Goal: Task Accomplishment & Management: Use online tool/utility

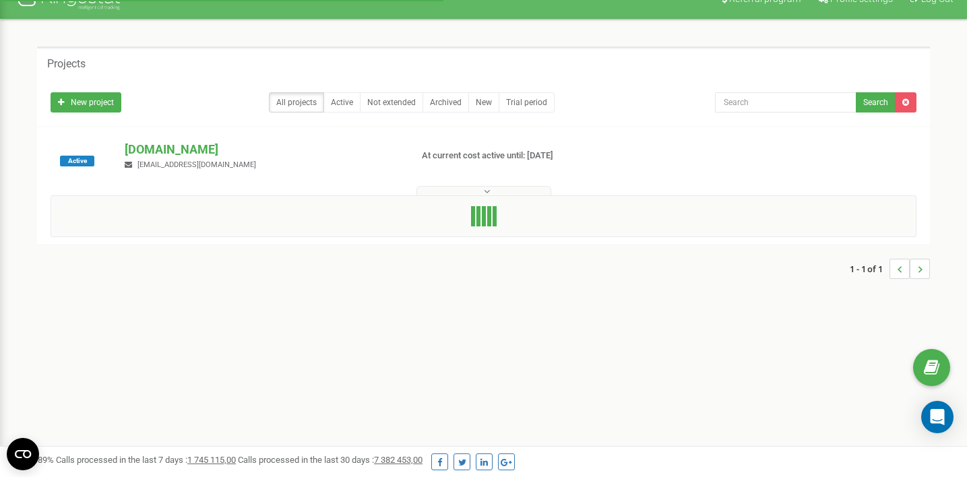
scroll to position [75, 0]
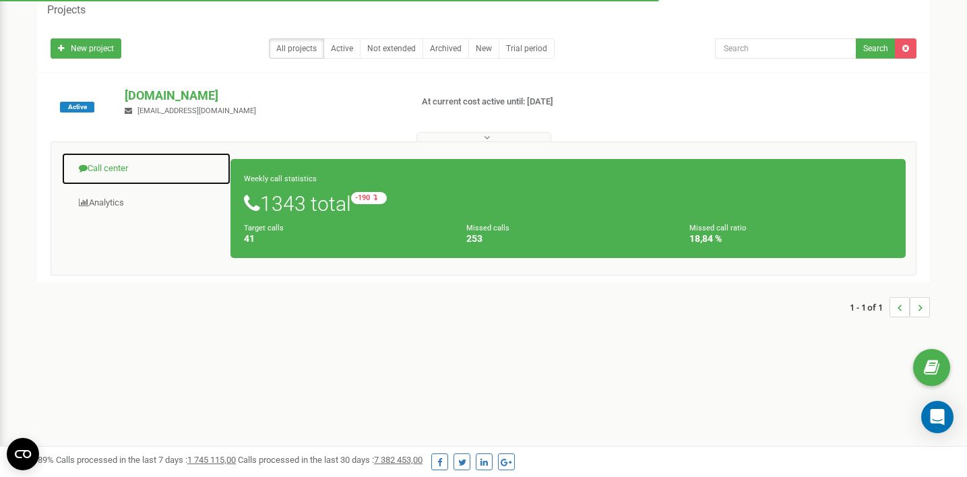
click at [118, 172] on link "Call center" at bounding box center [146, 168] width 170 height 33
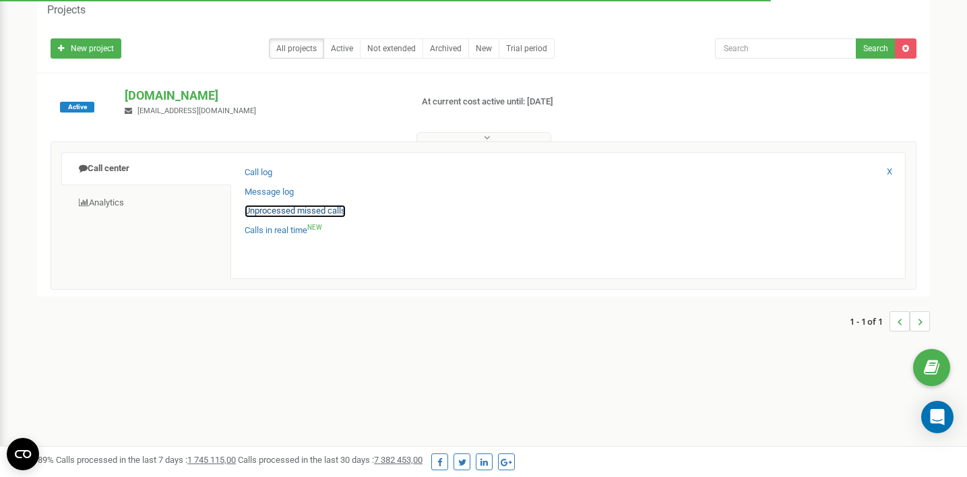
click at [284, 212] on link "Unprocessed missed calls" at bounding box center [295, 211] width 101 height 13
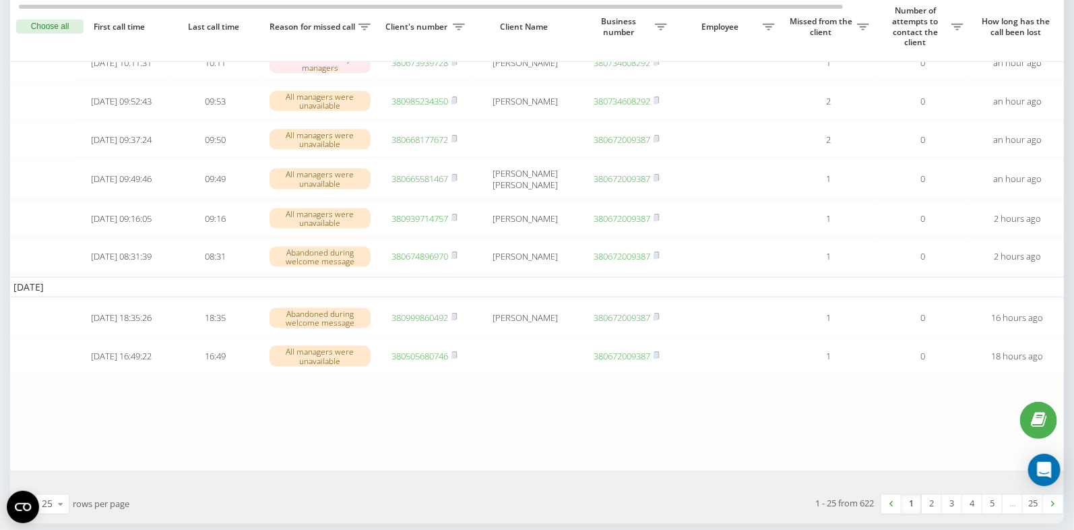
scroll to position [798, 0]
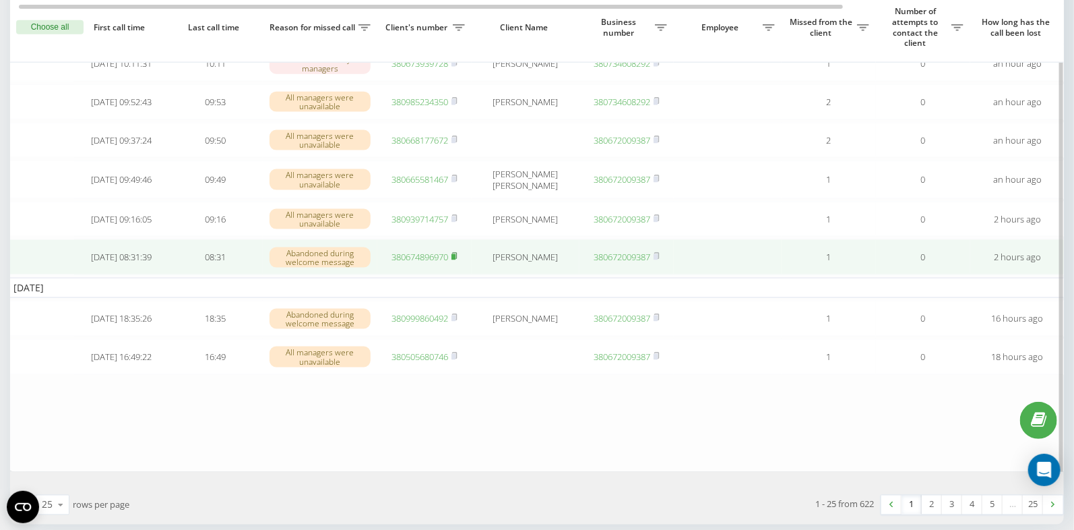
click at [457, 259] on icon at bounding box center [454, 256] width 5 height 6
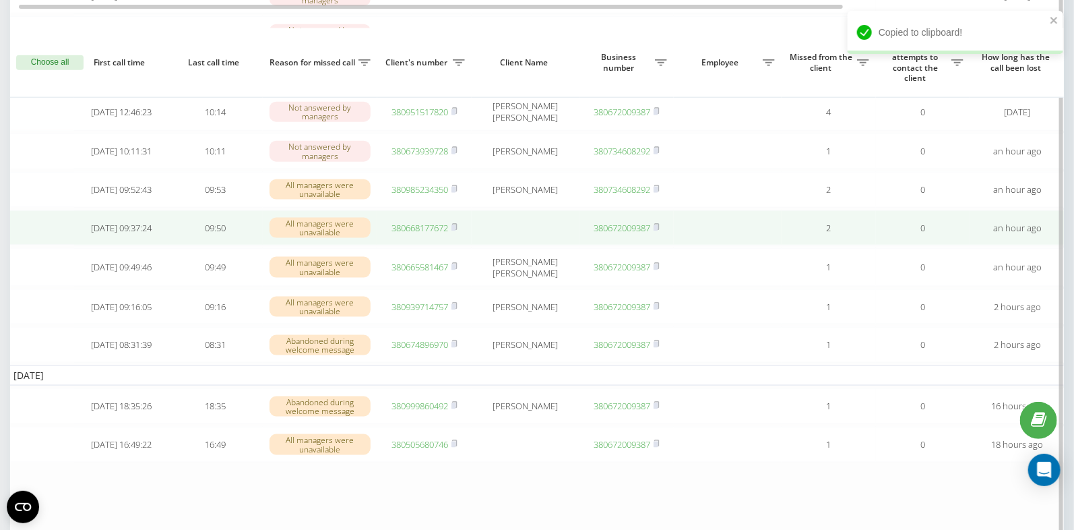
scroll to position [710, 0]
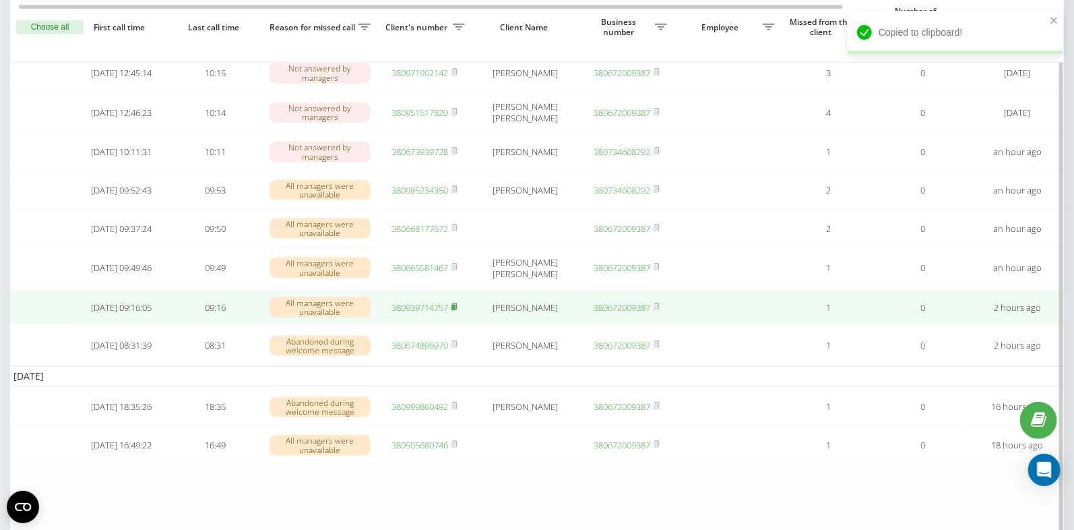
click at [458, 311] on icon at bounding box center [454, 307] width 6 height 8
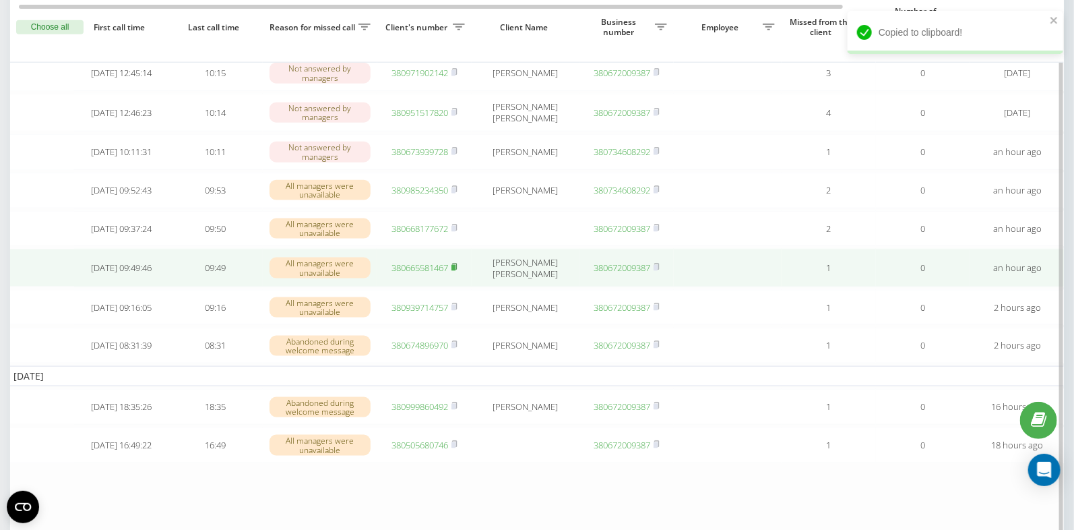
click at [453, 271] on rect at bounding box center [453, 268] width 4 height 6
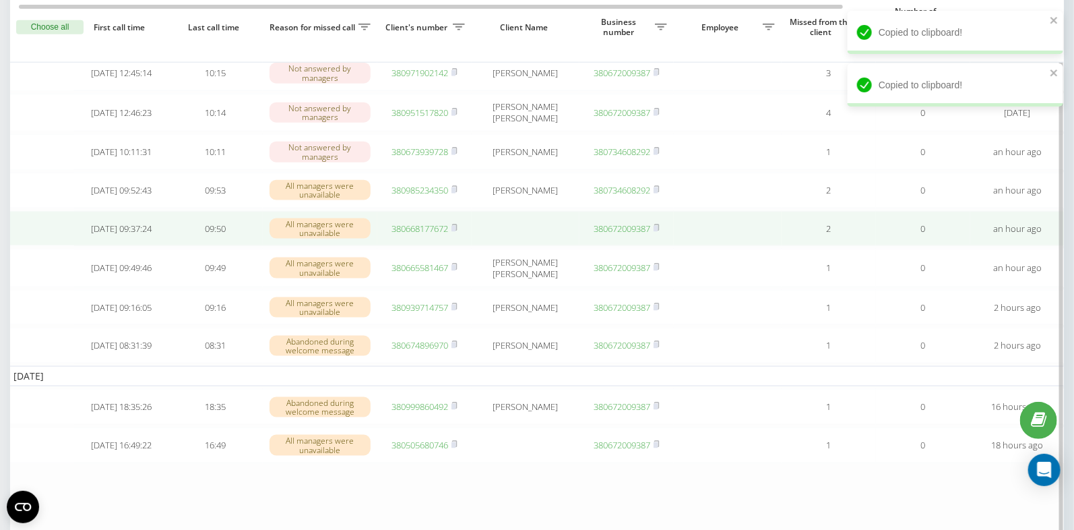
click at [425, 234] on link "380668177672" at bounding box center [420, 228] width 57 height 12
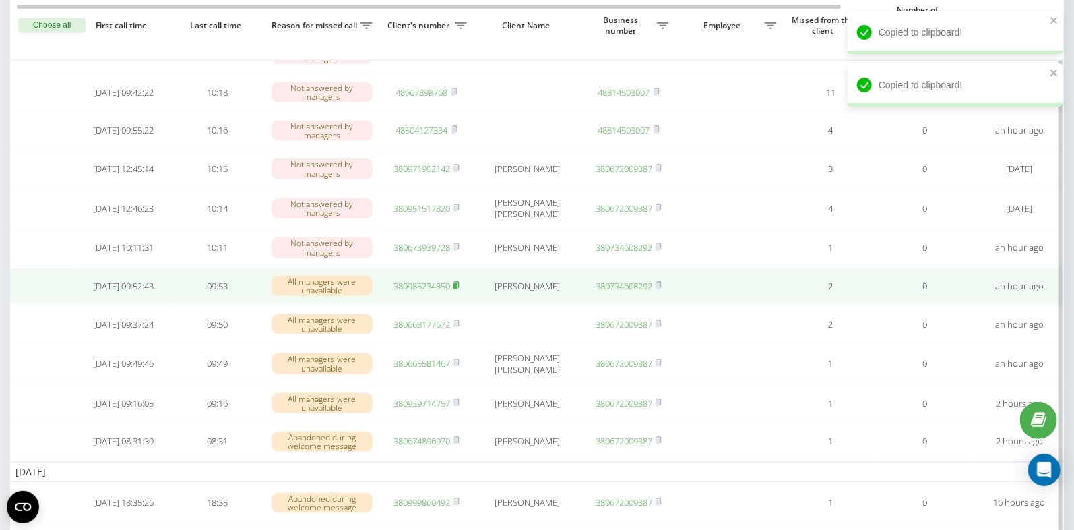
scroll to position [612, 0]
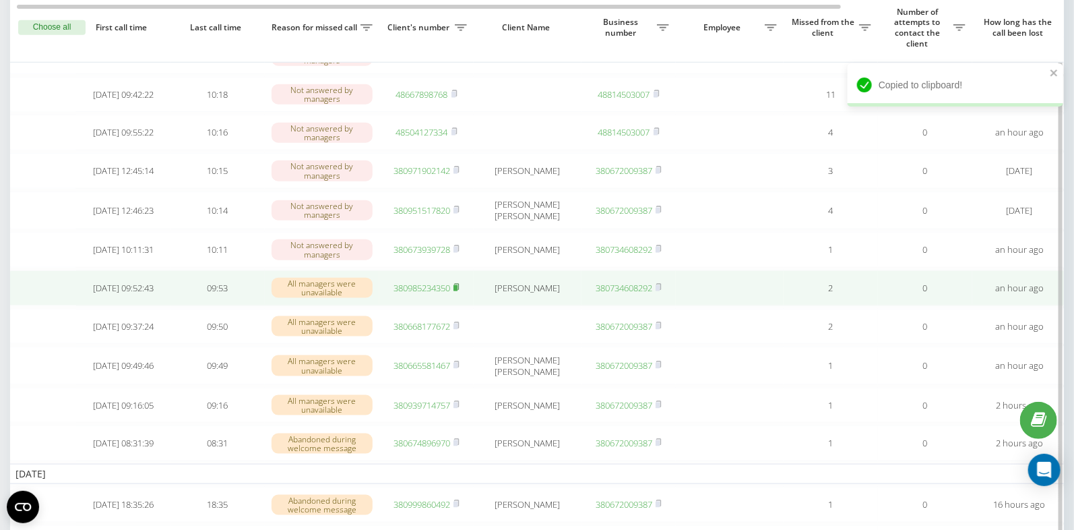
click at [458, 291] on rect at bounding box center [455, 288] width 4 height 6
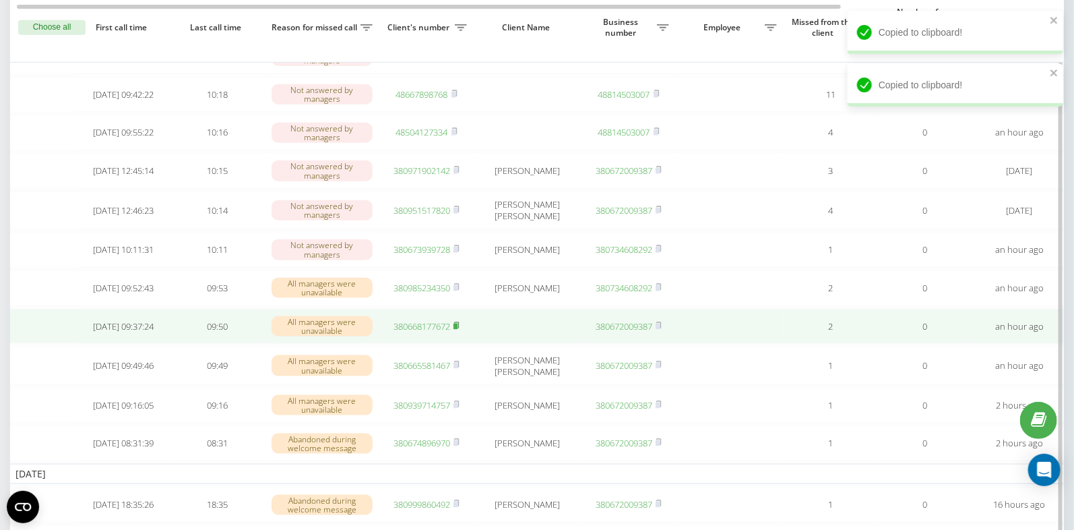
click at [458, 330] on rect at bounding box center [455, 326] width 4 height 6
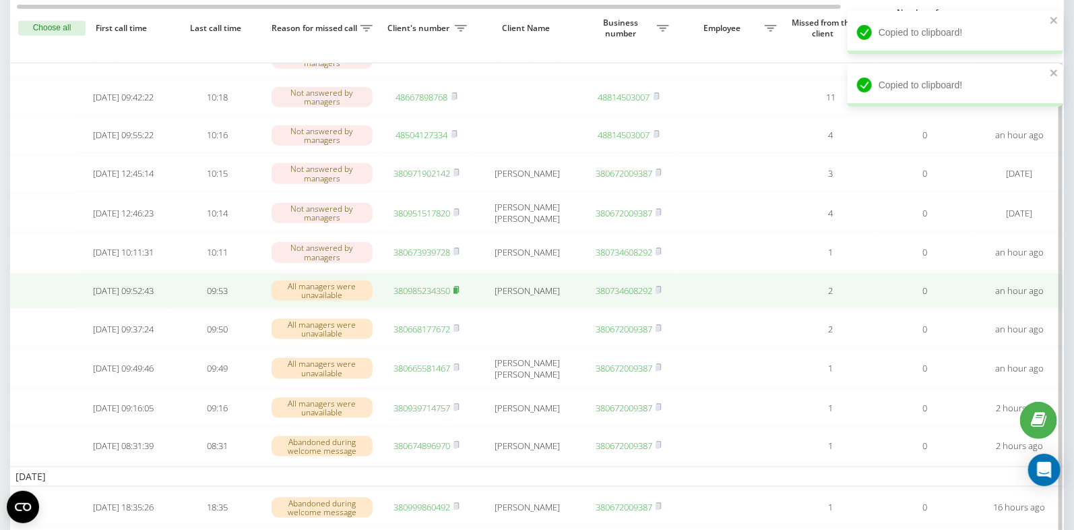
click at [457, 294] on rect at bounding box center [455, 291] width 4 height 6
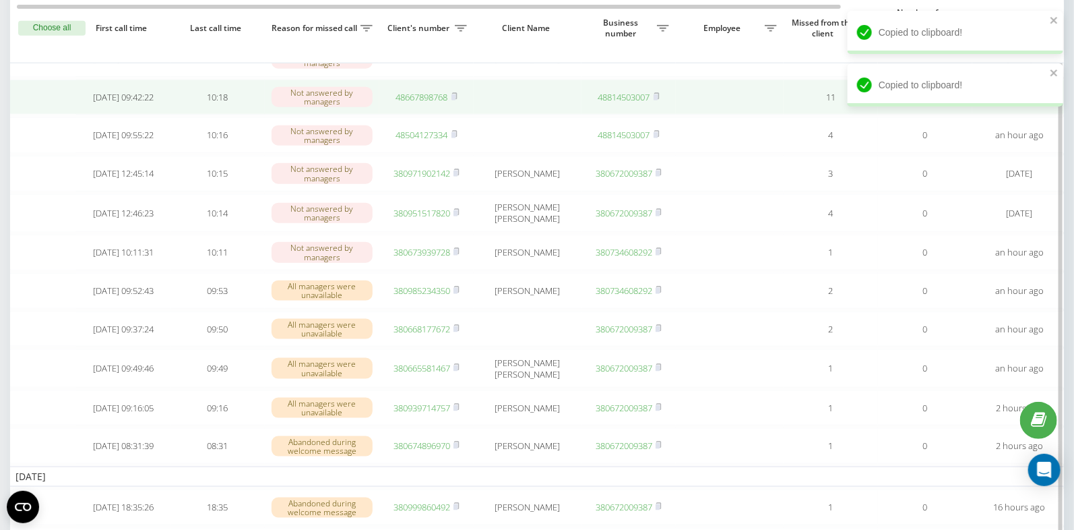
scroll to position [613, 0]
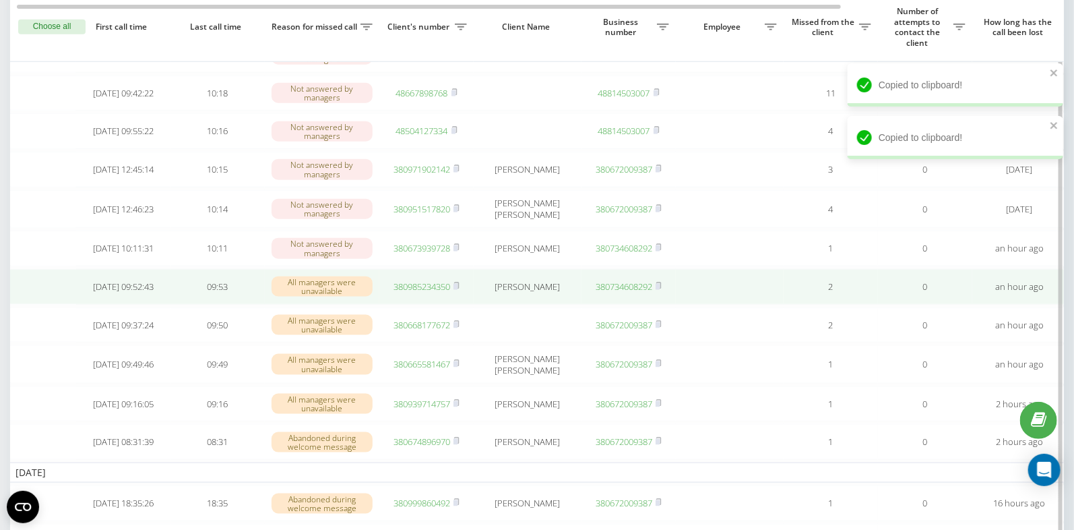
drag, startPoint x: 458, startPoint y: 350, endPoint x: 439, endPoint y: 323, distance: 33.5
click at [457, 328] on rect at bounding box center [455, 325] width 4 height 6
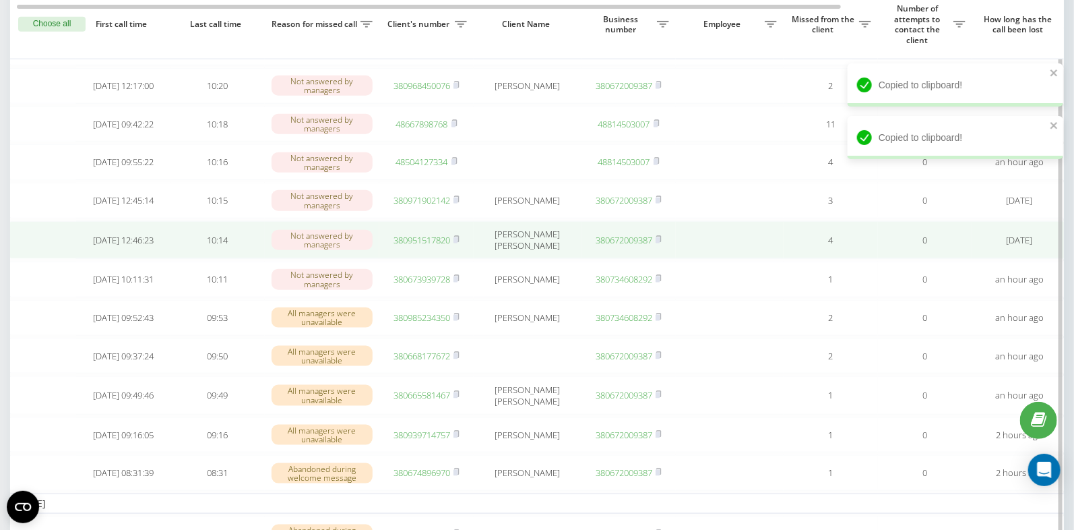
scroll to position [580, 0]
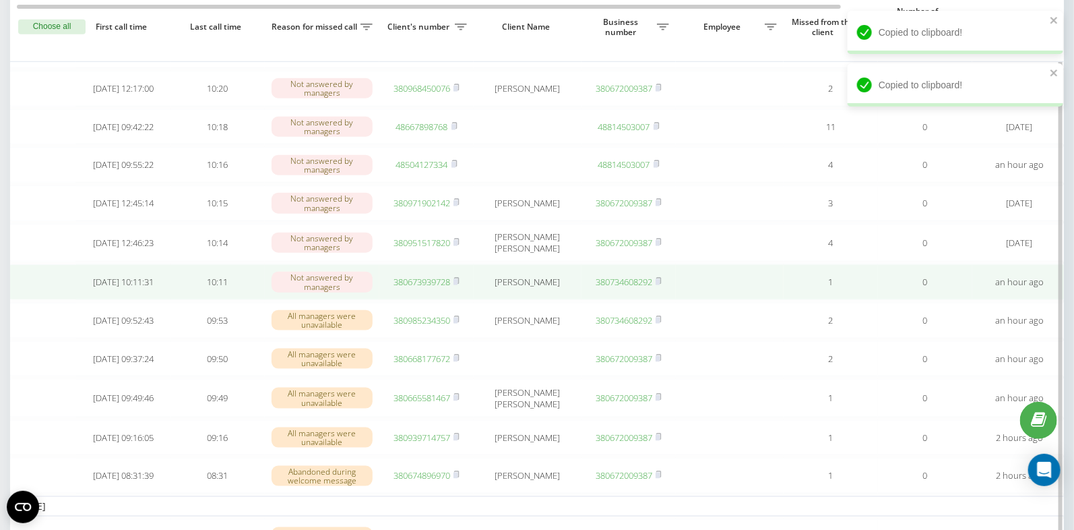
click at [464, 300] on td "380673939728" at bounding box center [426, 282] width 94 height 36
click at [456, 285] on rect at bounding box center [455, 282] width 4 height 6
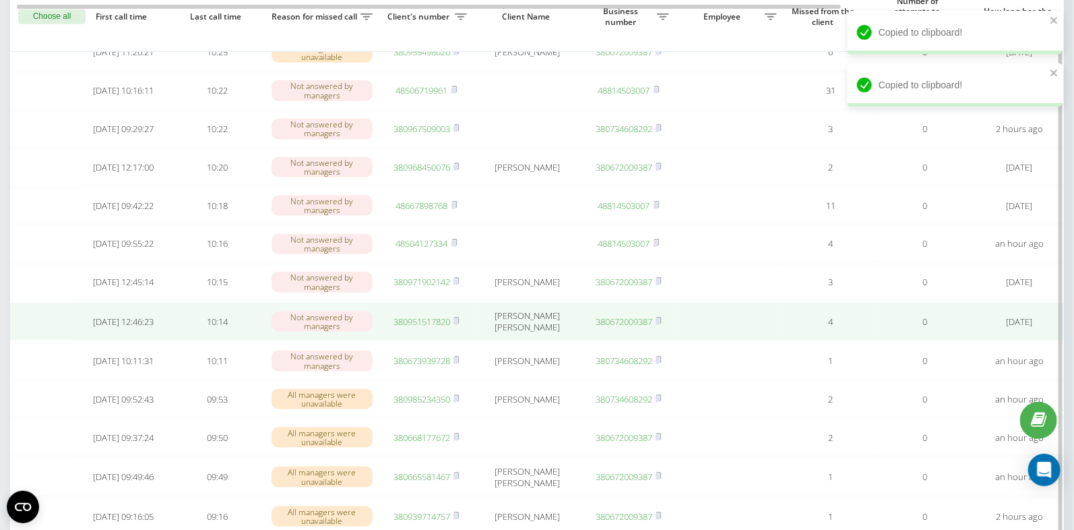
scroll to position [490, 0]
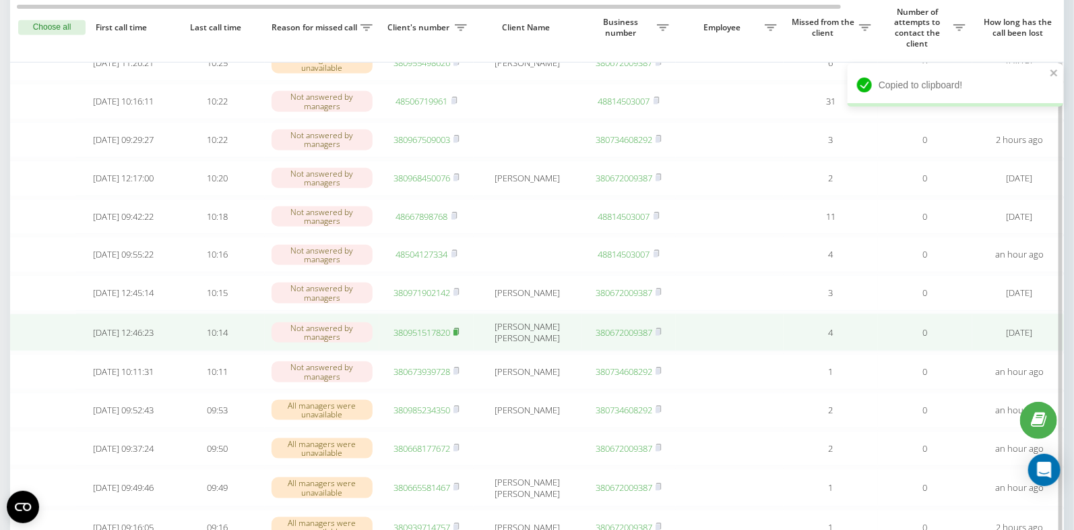
click at [458, 336] on rect at bounding box center [455, 333] width 4 height 6
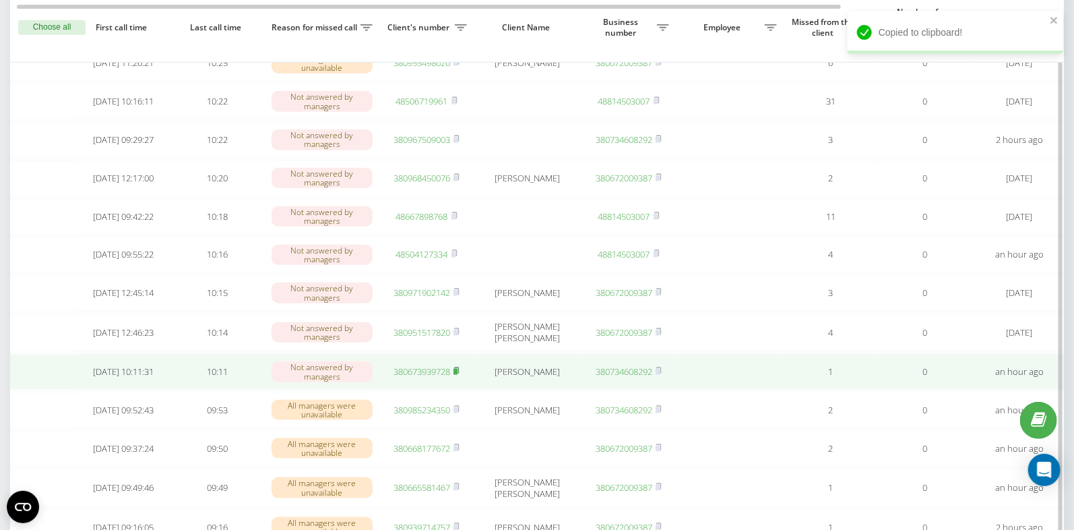
click at [458, 375] on rect at bounding box center [455, 372] width 4 height 6
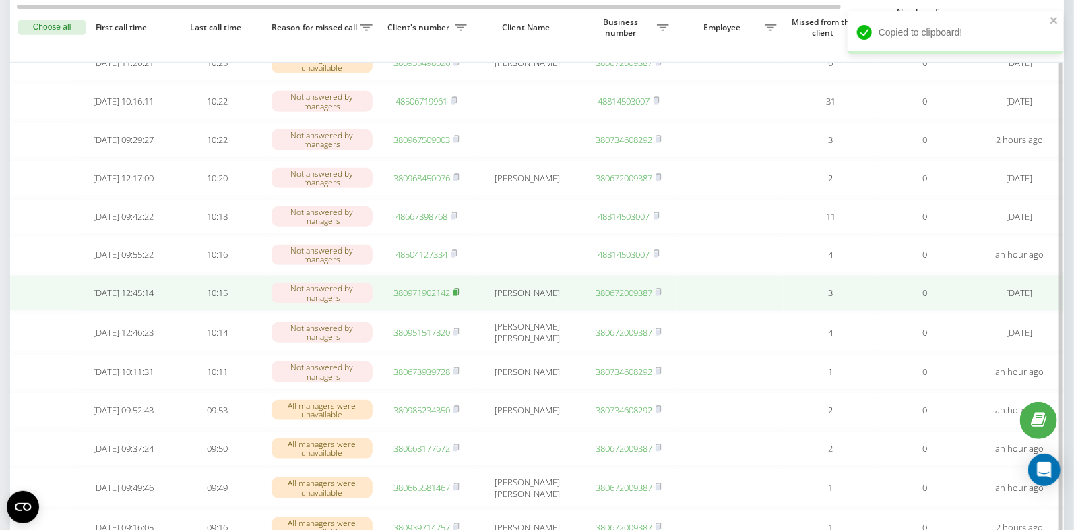
click at [458, 296] on rect at bounding box center [455, 293] width 4 height 6
click at [410, 299] on link "380971902142" at bounding box center [422, 292] width 57 height 12
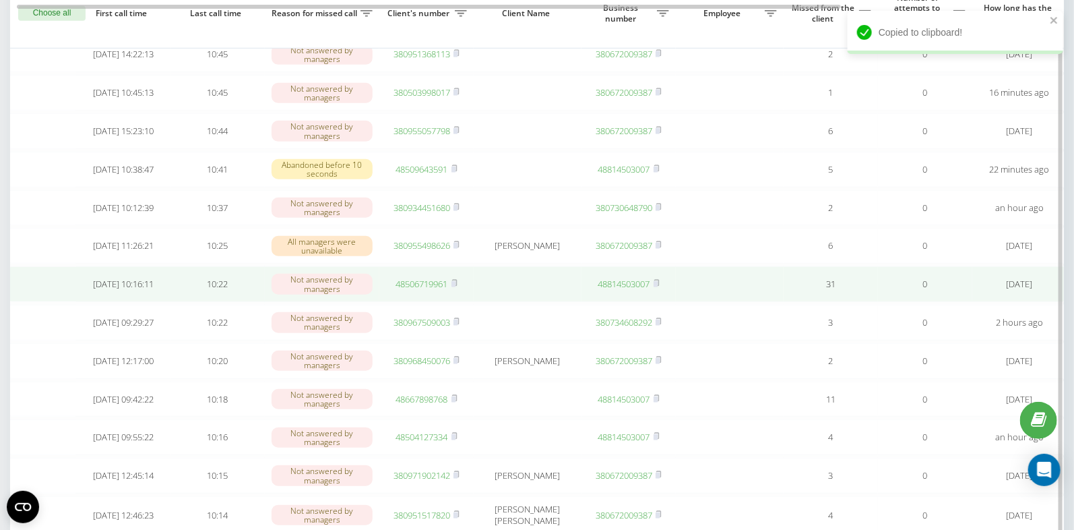
scroll to position [329, 0]
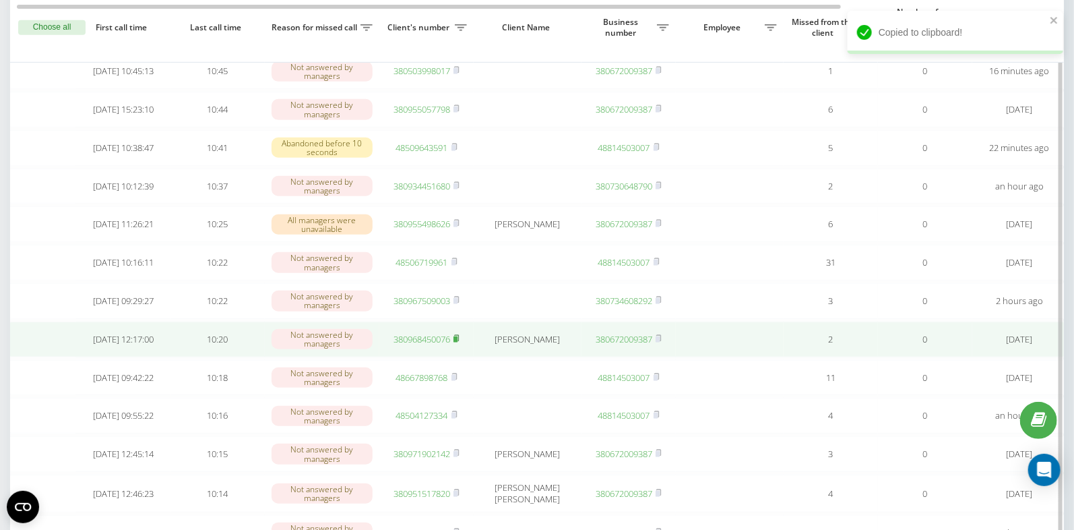
click at [456, 342] on rect at bounding box center [455, 339] width 4 height 6
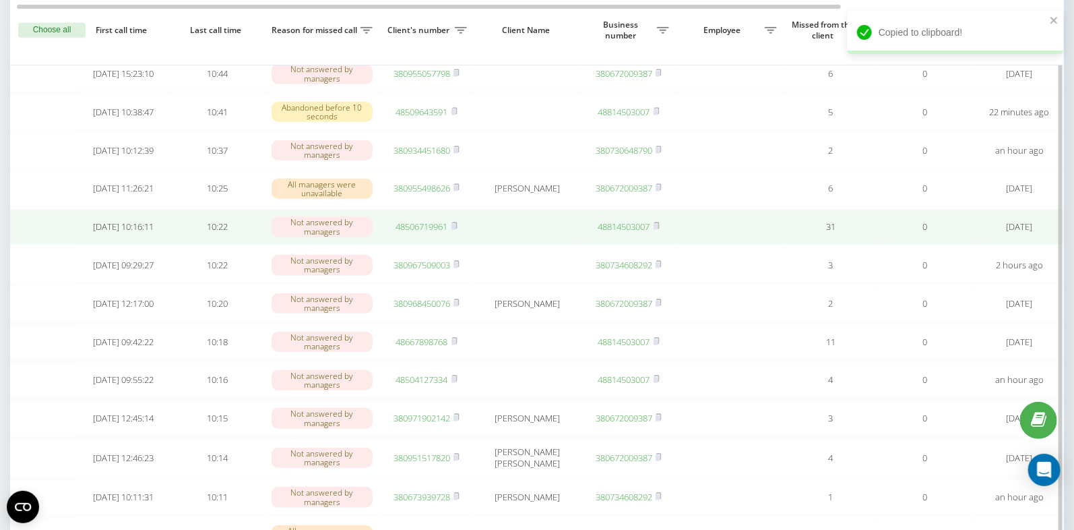
scroll to position [367, 0]
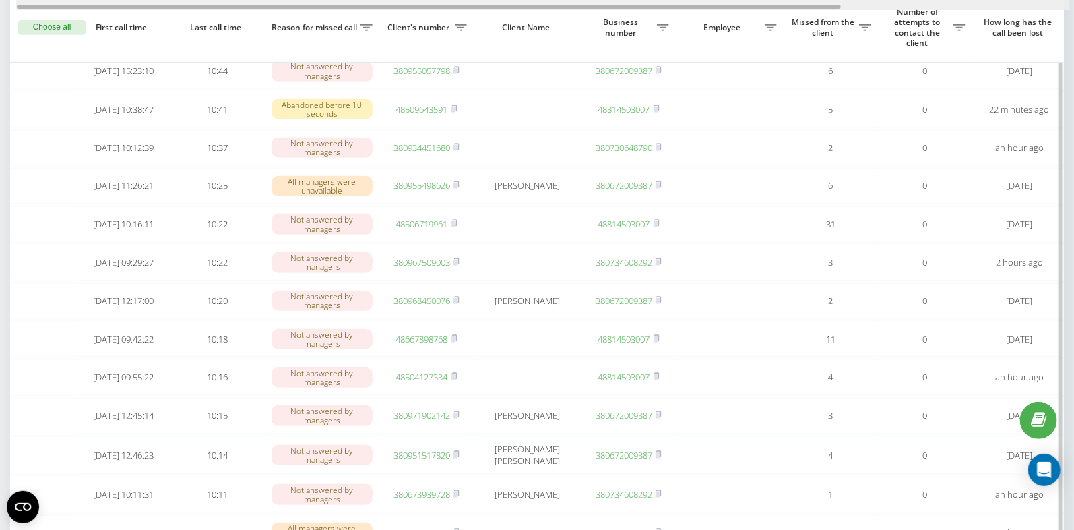
drag, startPoint x: 456, startPoint y: 437, endPoint x: 288, endPoint y: 9, distance: 459.0
click at [456, 418] on rect at bounding box center [455, 415] width 4 height 6
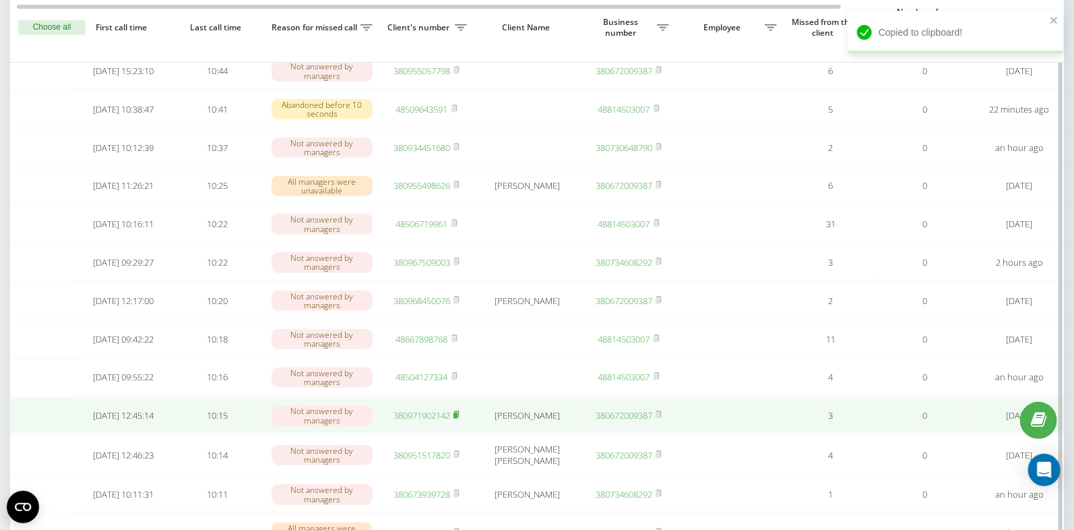
click at [459, 417] on icon at bounding box center [456, 414] width 5 height 6
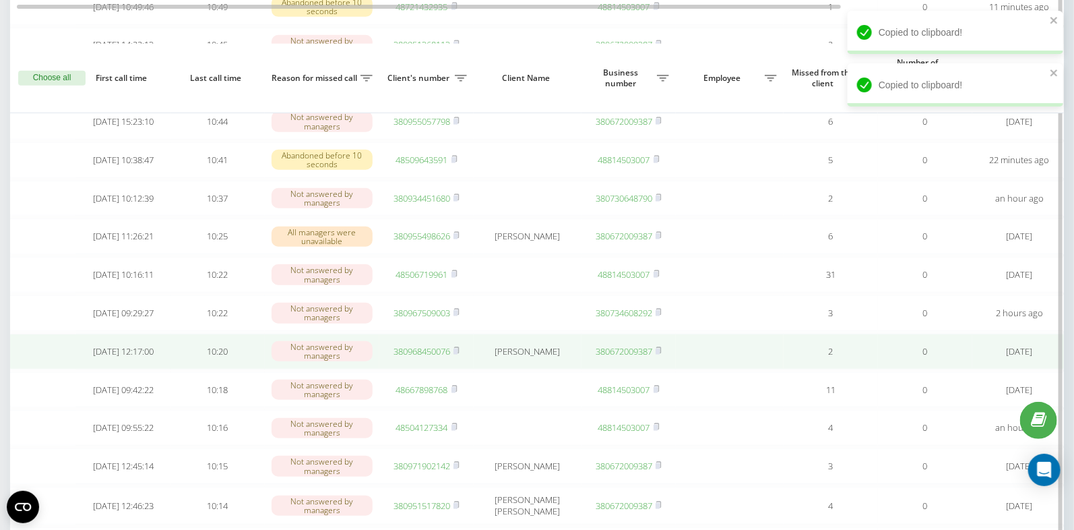
scroll to position [310, 0]
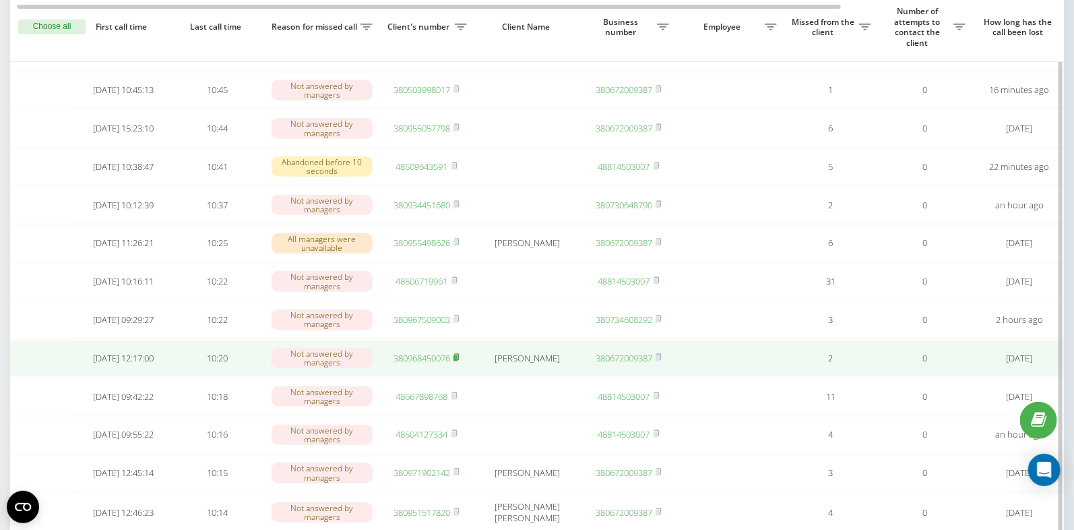
click at [457, 361] on rect at bounding box center [455, 358] width 4 height 6
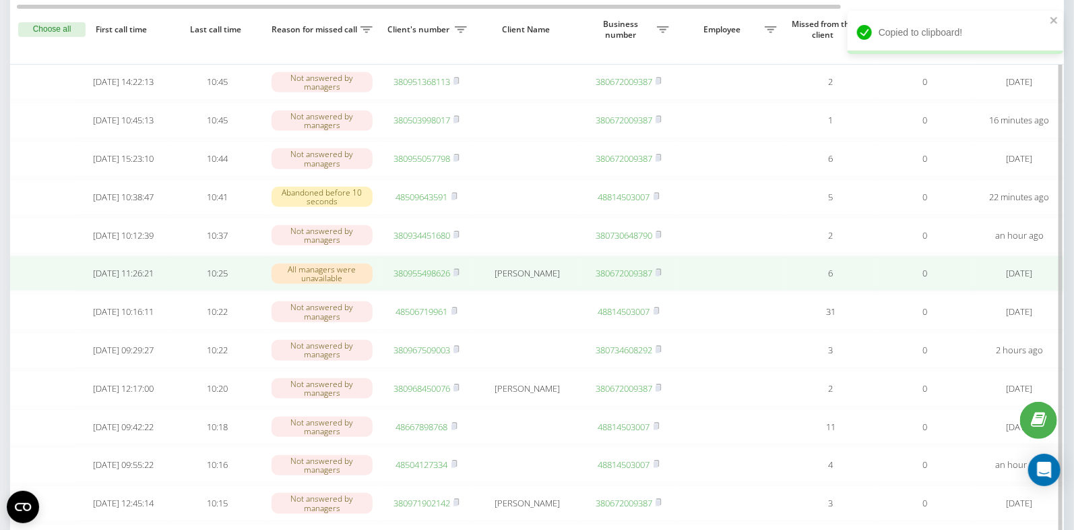
scroll to position [0, 1]
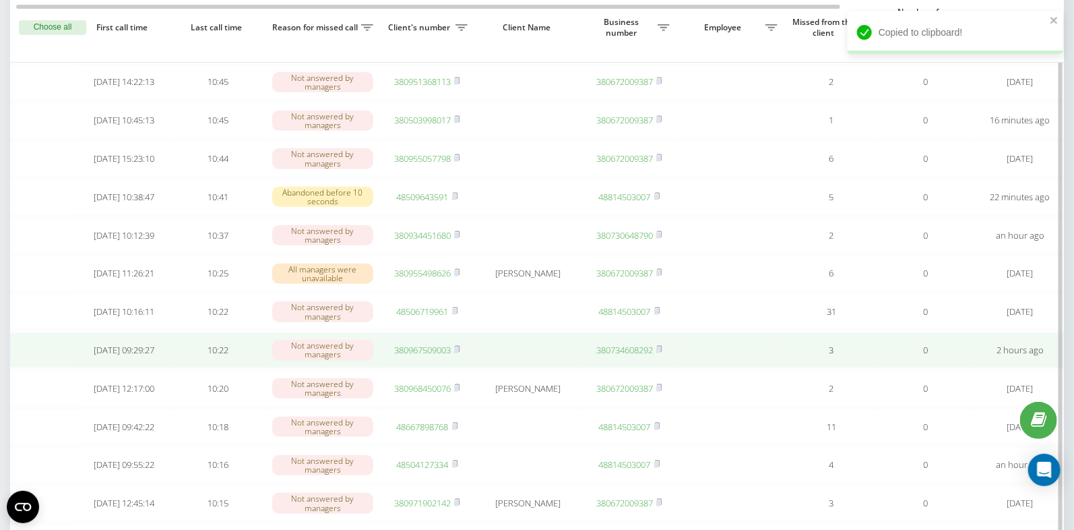
click at [435, 356] on link "380967509003" at bounding box center [422, 350] width 57 height 12
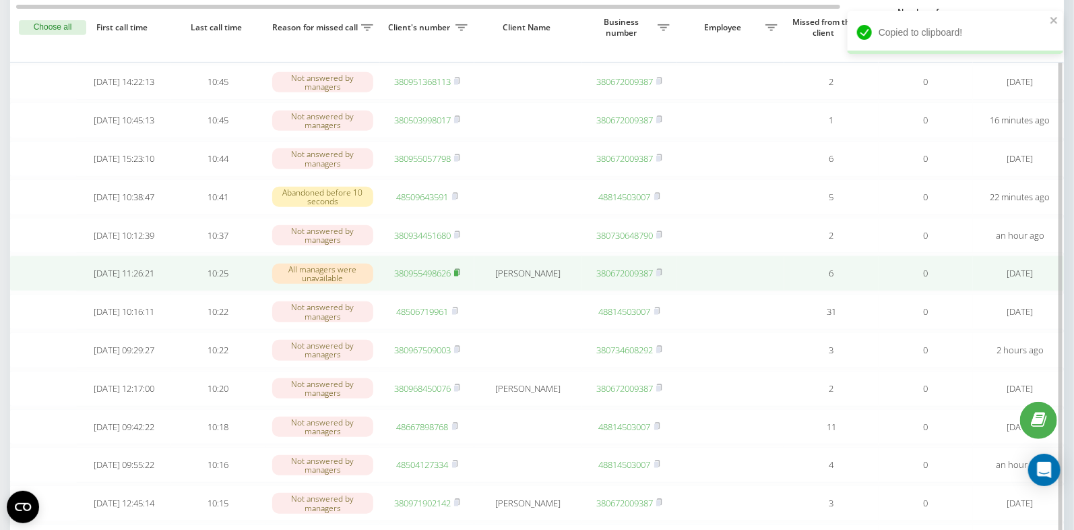
click at [457, 276] on rect at bounding box center [456, 273] width 4 height 6
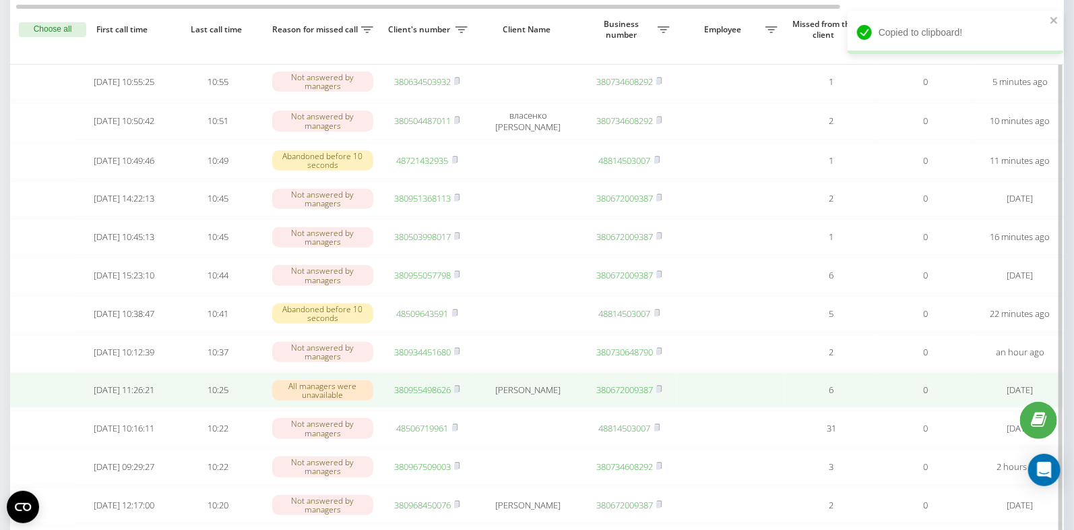
scroll to position [160, 0]
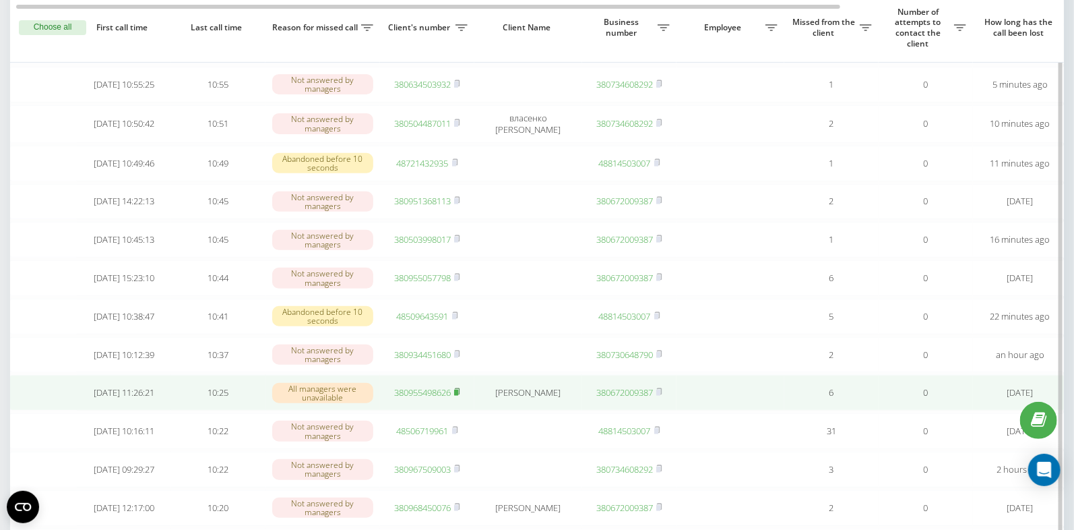
click at [460, 396] on icon at bounding box center [457, 391] width 6 height 8
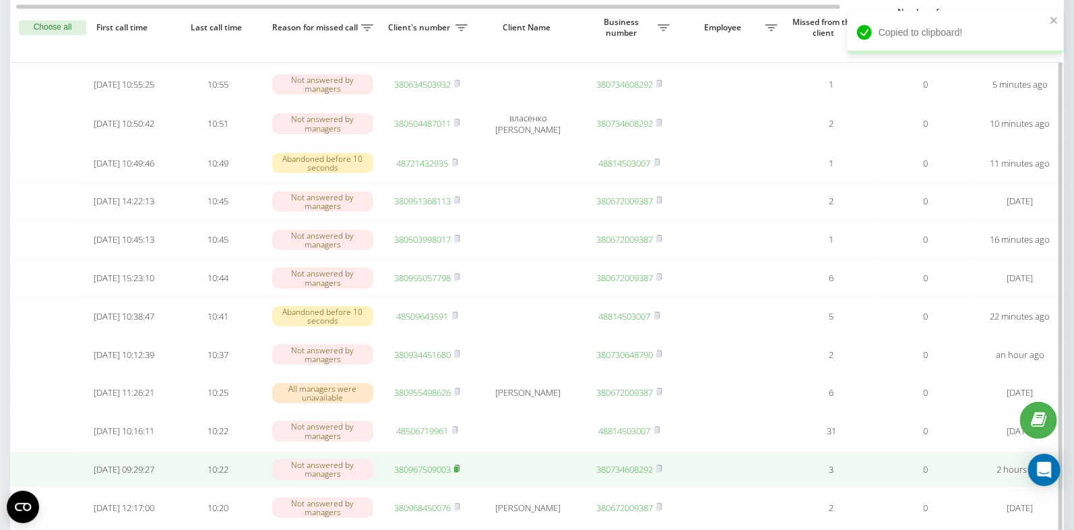
click at [458, 472] on rect at bounding box center [456, 469] width 4 height 6
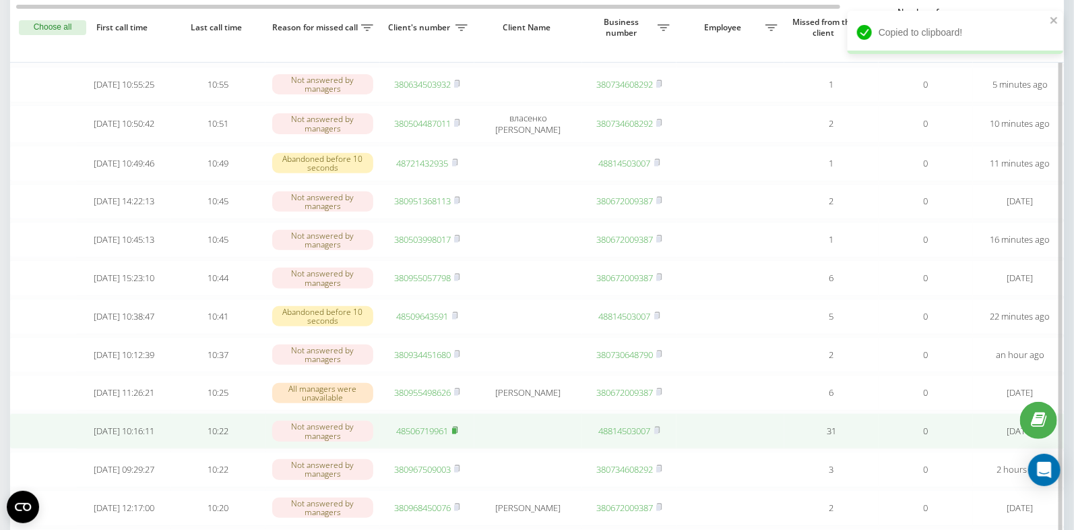
click at [456, 434] on rect at bounding box center [454, 431] width 4 height 6
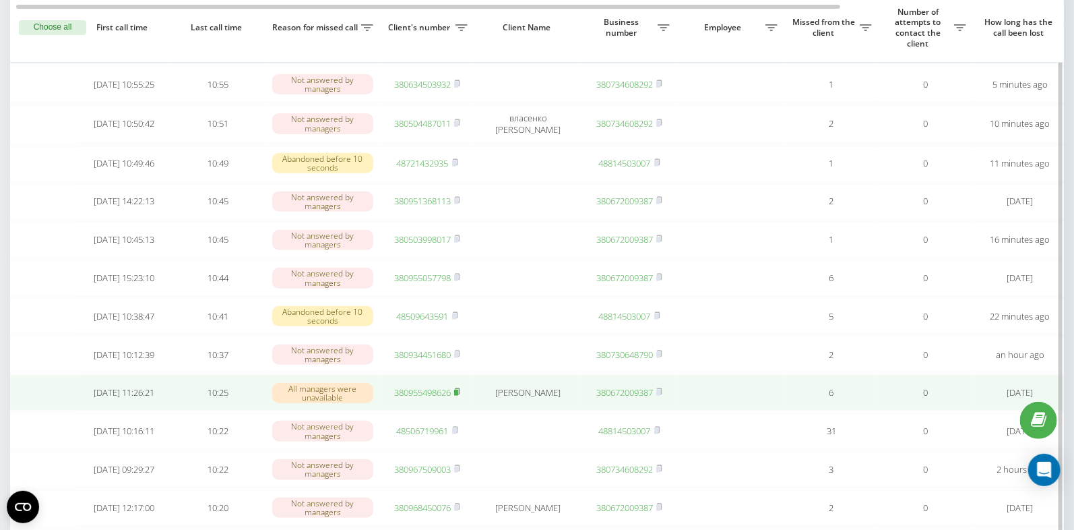
scroll to position [150, 0]
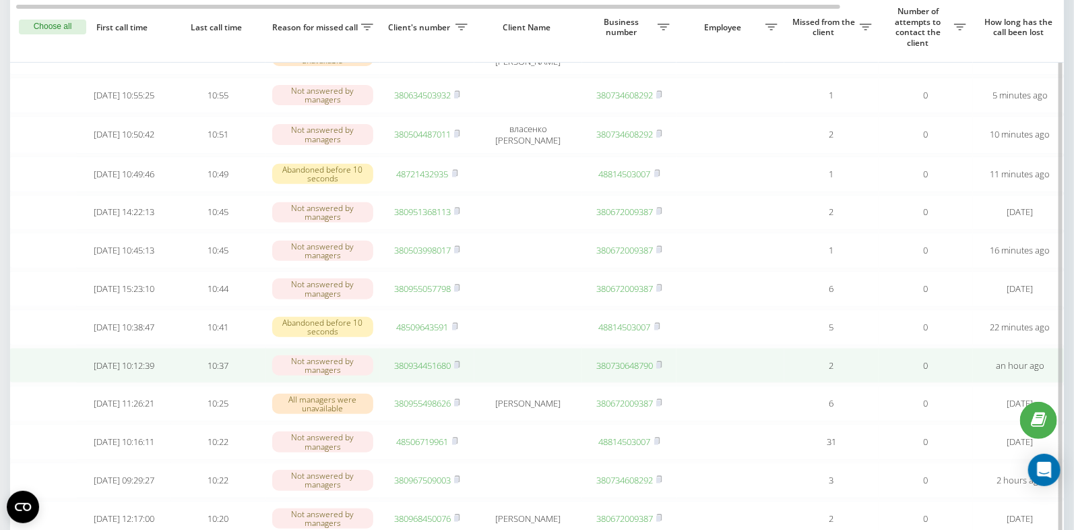
click at [428, 371] on link "380934451680" at bounding box center [422, 365] width 57 height 12
click at [408, 371] on link "380934451680" at bounding box center [422, 365] width 57 height 12
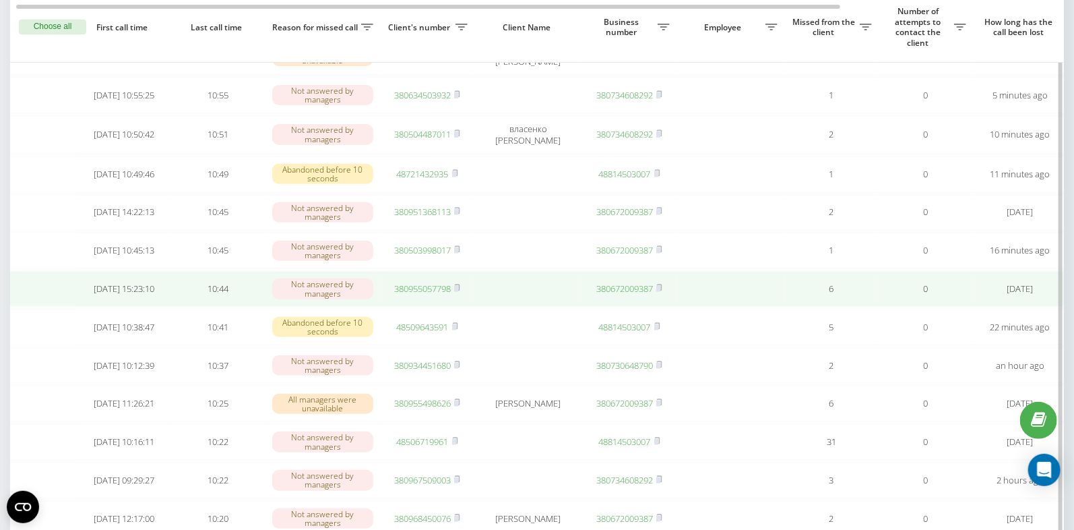
click at [416, 291] on link "380955057798" at bounding box center [422, 288] width 57 height 12
click at [458, 292] on rect at bounding box center [456, 289] width 4 height 6
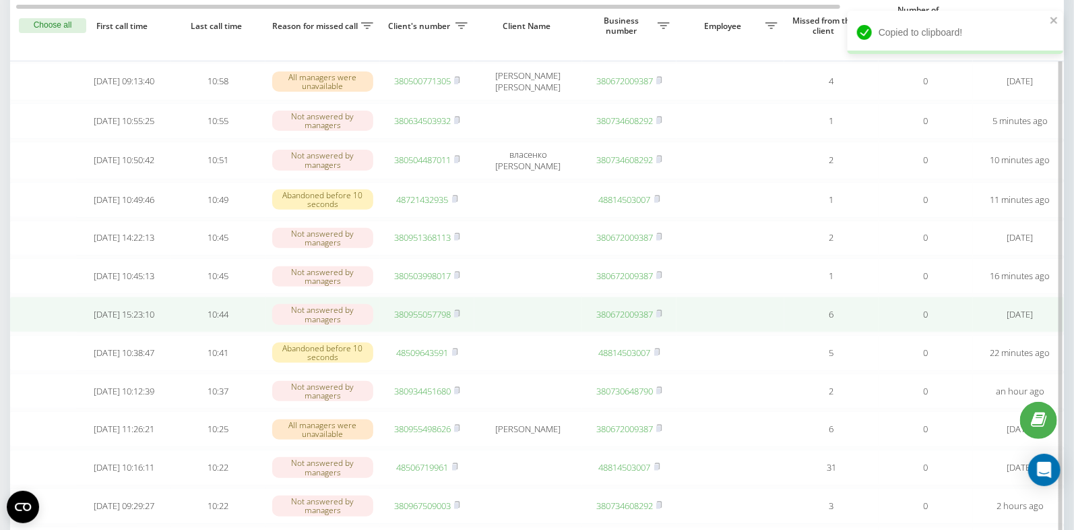
scroll to position [119, 0]
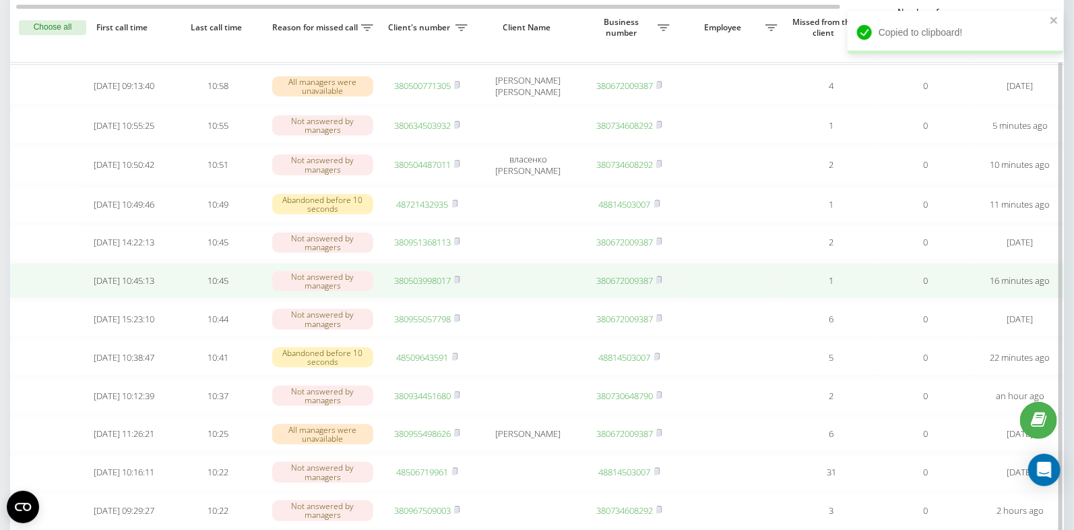
click at [416, 282] on link "380503998017" at bounding box center [422, 280] width 57 height 12
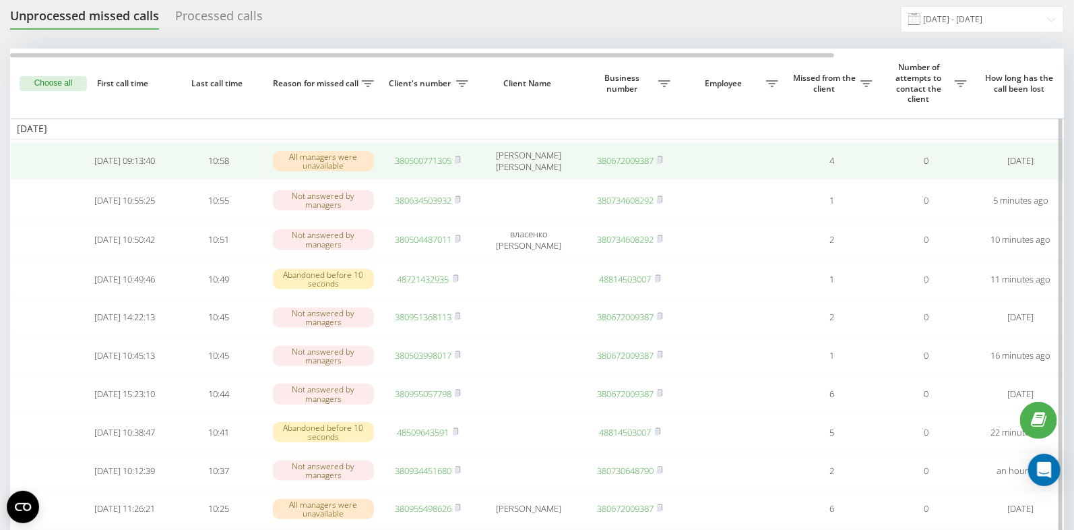
scroll to position [57, 0]
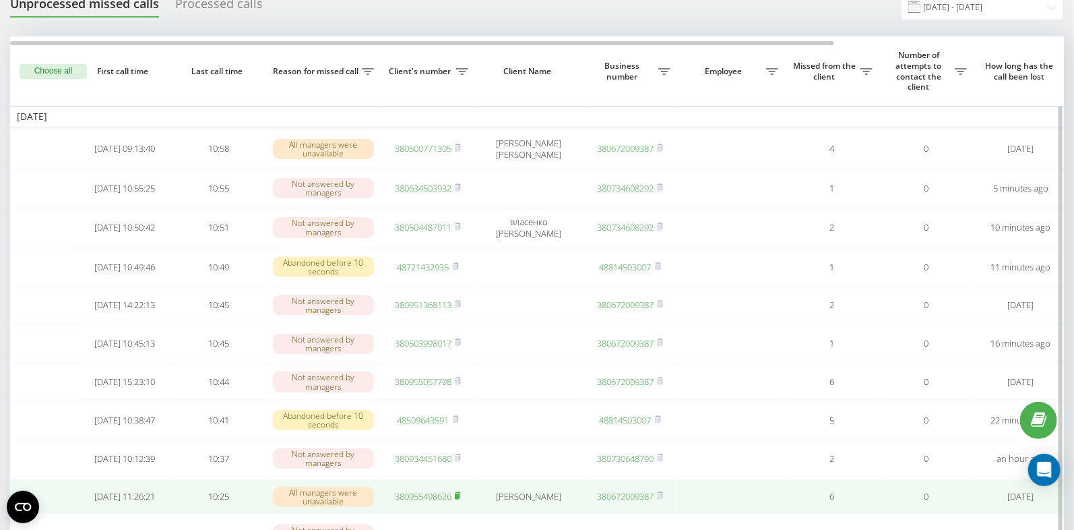
click at [461, 499] on icon at bounding box center [458, 495] width 6 height 8
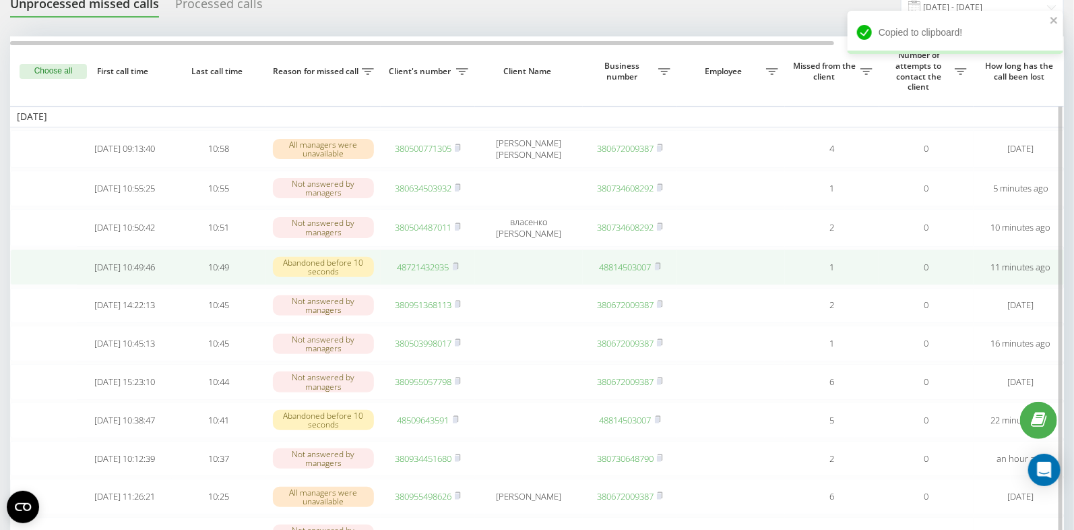
scroll to position [56, 0]
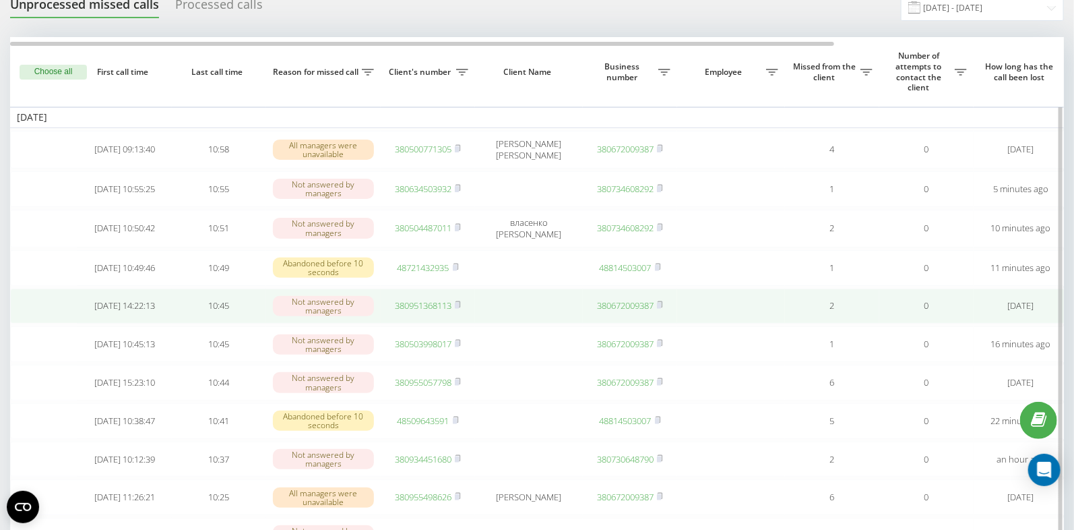
click at [423, 307] on link "380951368113" at bounding box center [423, 305] width 57 height 12
click at [460, 307] on icon at bounding box center [458, 304] width 5 height 6
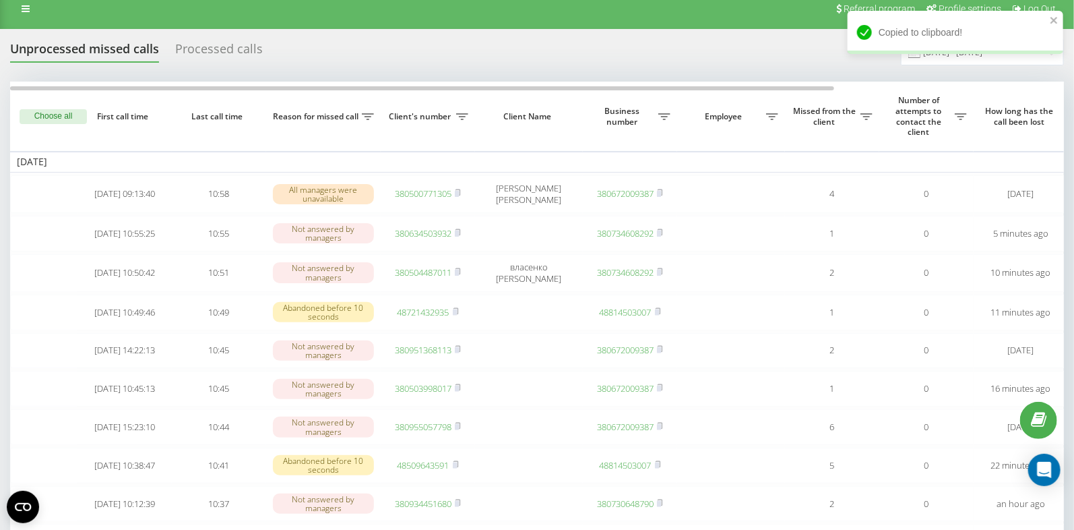
scroll to position [0, 0]
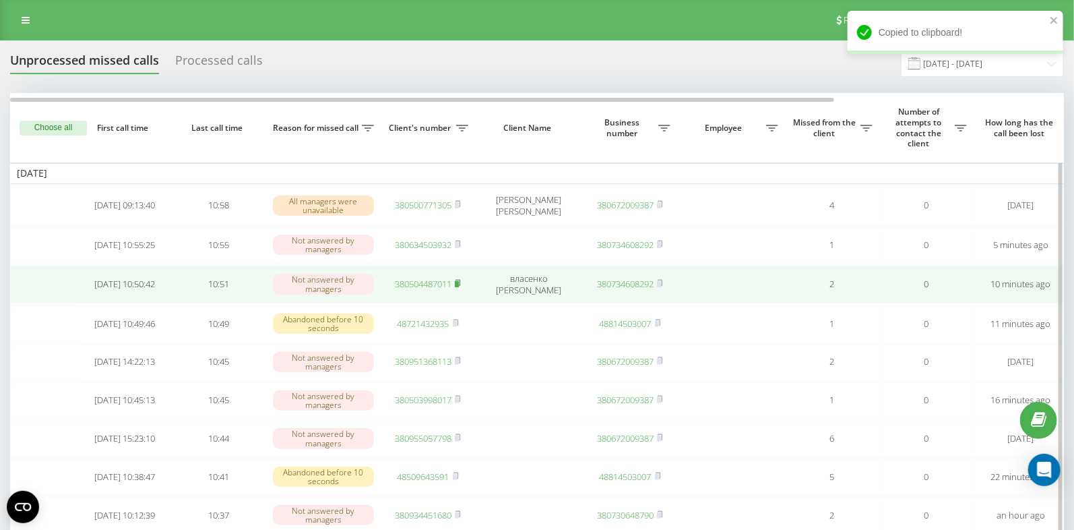
click at [458, 282] on rect at bounding box center [457, 284] width 4 height 6
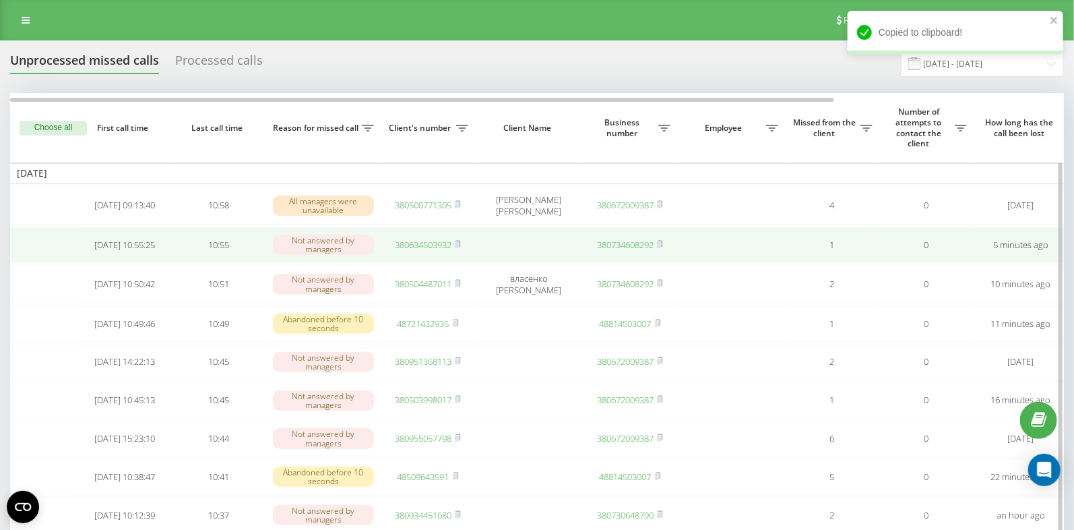
click at [417, 247] on link "380634503932" at bounding box center [423, 245] width 57 height 12
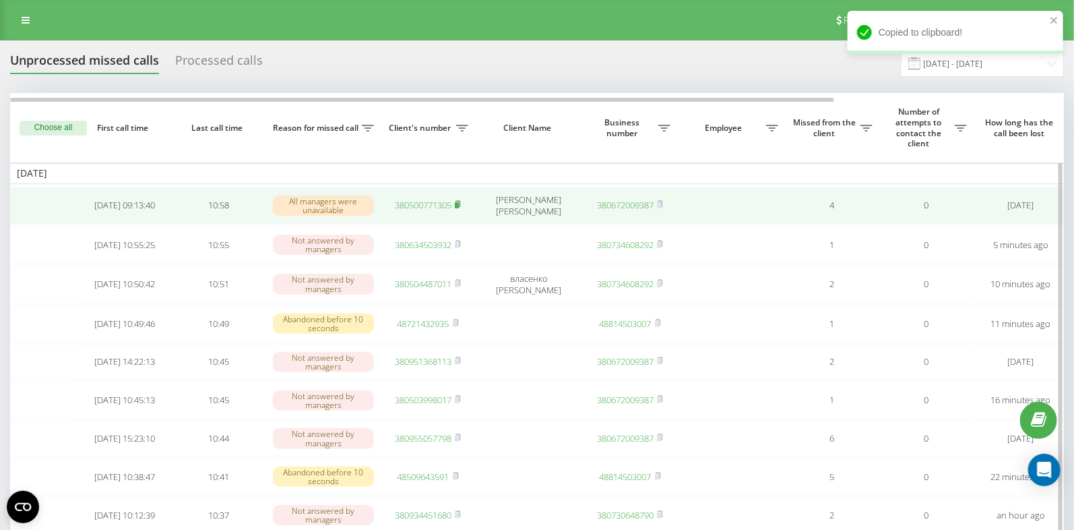
click at [459, 204] on rect at bounding box center [457, 205] width 4 height 6
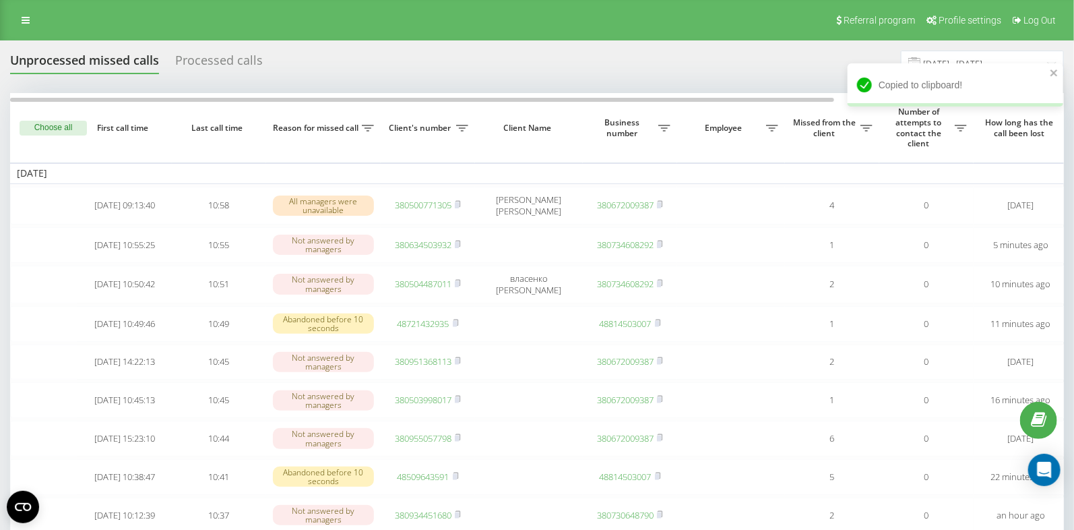
drag, startPoint x: 460, startPoint y: 243, endPoint x: 356, endPoint y: 6, distance: 258.6
click at [459, 242] on rect at bounding box center [457, 245] width 4 height 6
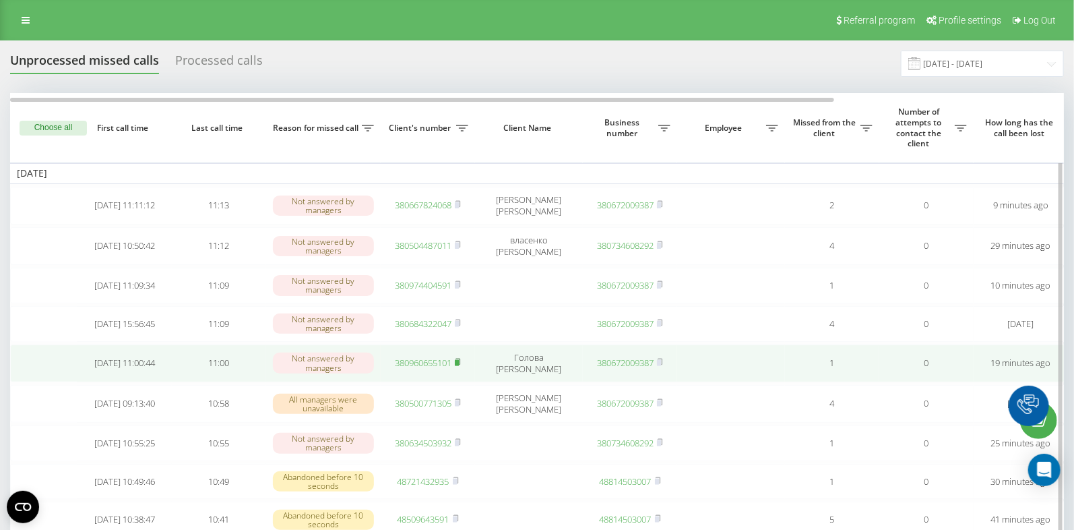
click at [459, 363] on rect at bounding box center [457, 363] width 4 height 6
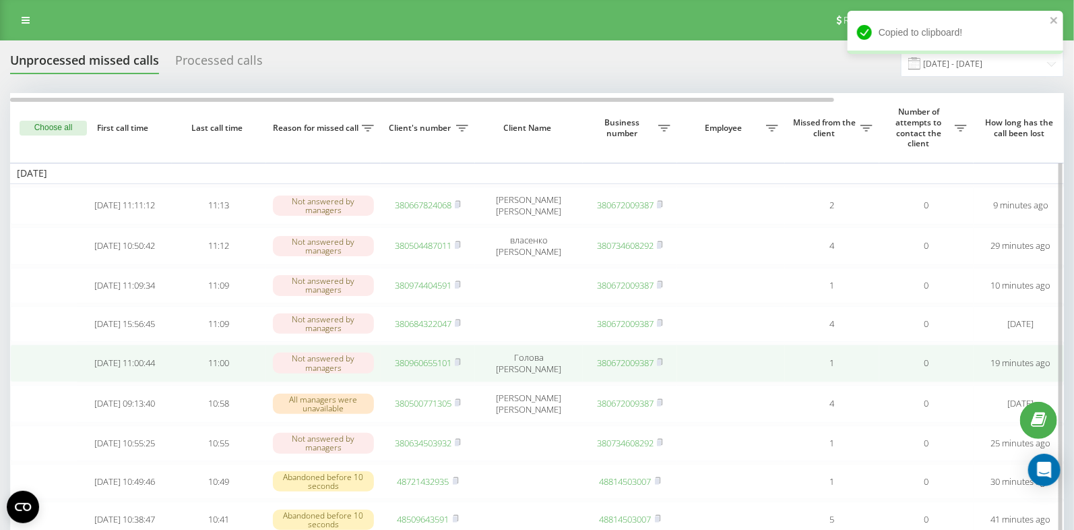
click at [425, 363] on link "380960655101" at bounding box center [423, 362] width 57 height 12
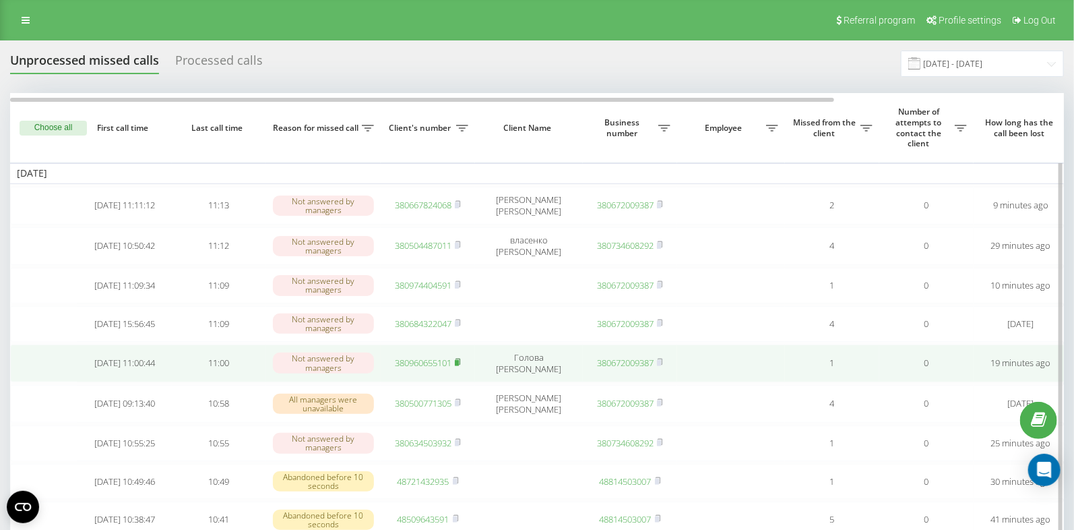
click at [459, 363] on rect at bounding box center [457, 363] width 4 height 6
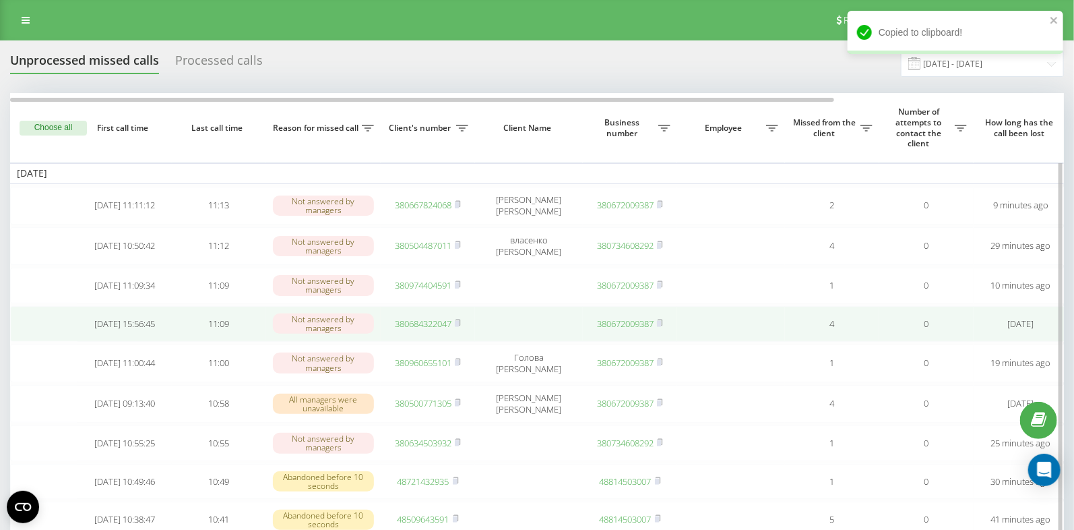
click at [427, 319] on link "380684322047" at bounding box center [423, 323] width 57 height 12
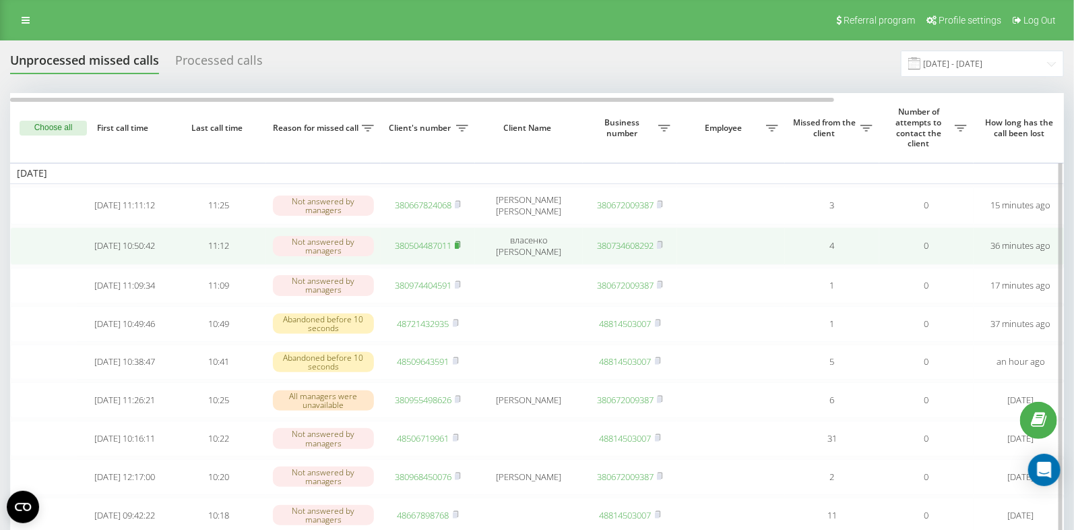
click at [461, 243] on icon at bounding box center [458, 245] width 6 height 8
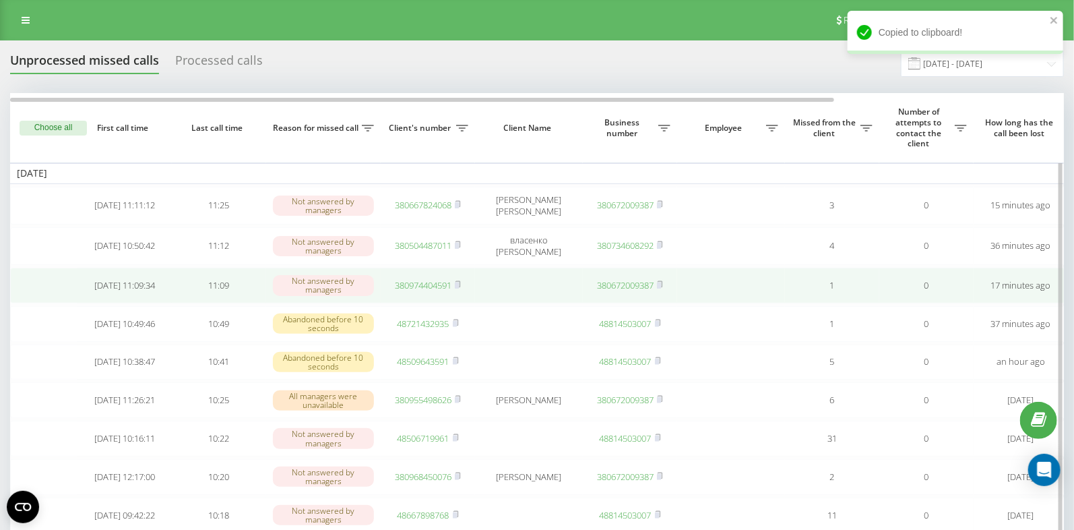
click at [431, 283] on link "380974404591" at bounding box center [423, 285] width 57 height 12
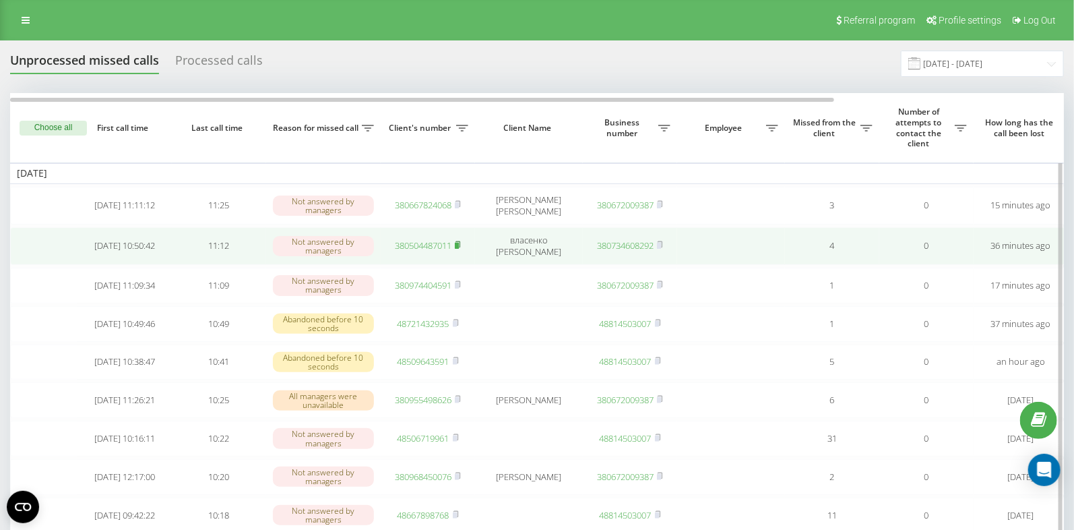
click at [459, 243] on rect at bounding box center [457, 246] width 4 height 6
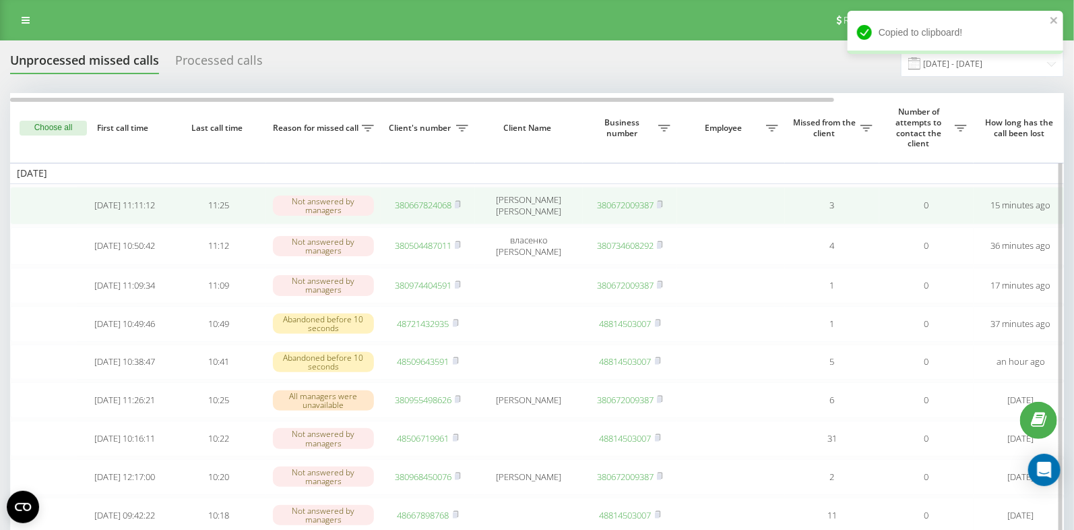
click at [455, 211] on td "380667824068" at bounding box center [428, 206] width 94 height 38
click at [458, 204] on rect at bounding box center [457, 205] width 4 height 6
click at [458, 203] on rect at bounding box center [457, 205] width 4 height 6
